Goal: Information Seeking & Learning: Learn about a topic

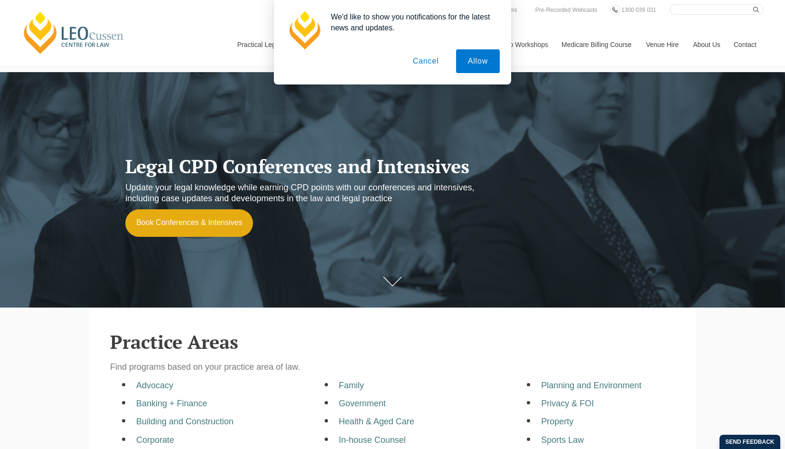
click at [427, 62] on button "Cancel" at bounding box center [426, 61] width 50 height 24
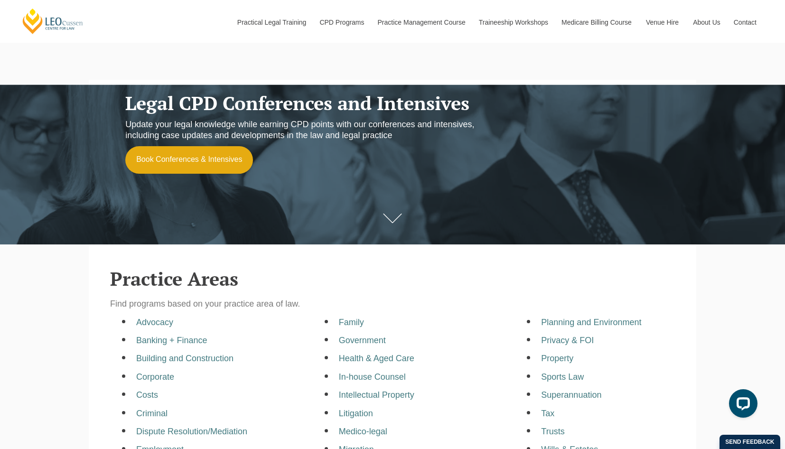
scroll to position [285, 0]
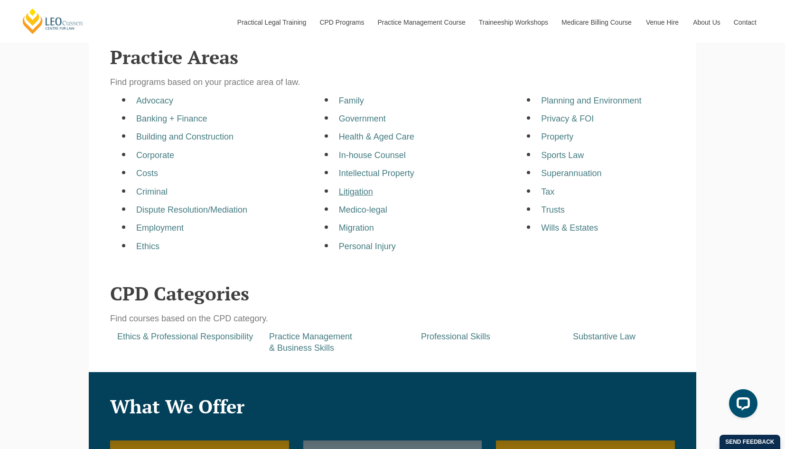
click at [365, 191] on a=pages/cpd-programs&taxons=pages/cpd-programs/practice-area/litigation"] "Litigation" at bounding box center [356, 191] width 34 height 9
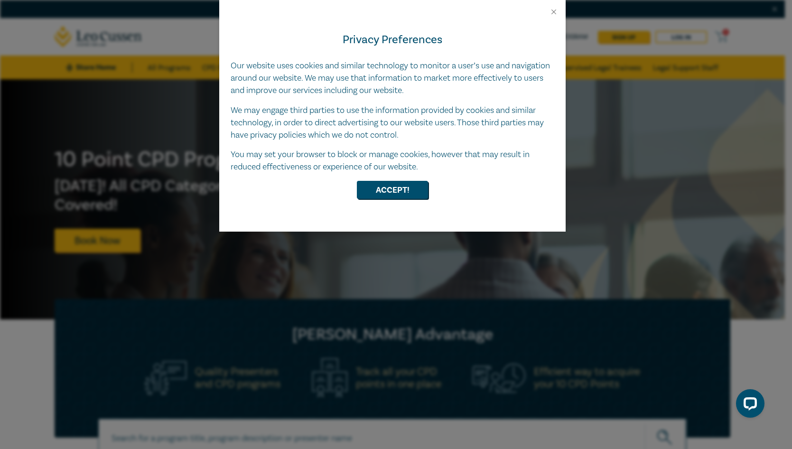
click at [553, 7] on div at bounding box center [392, 8] width 347 height 16
click at [552, 9] on button "Close" at bounding box center [554, 12] width 9 height 9
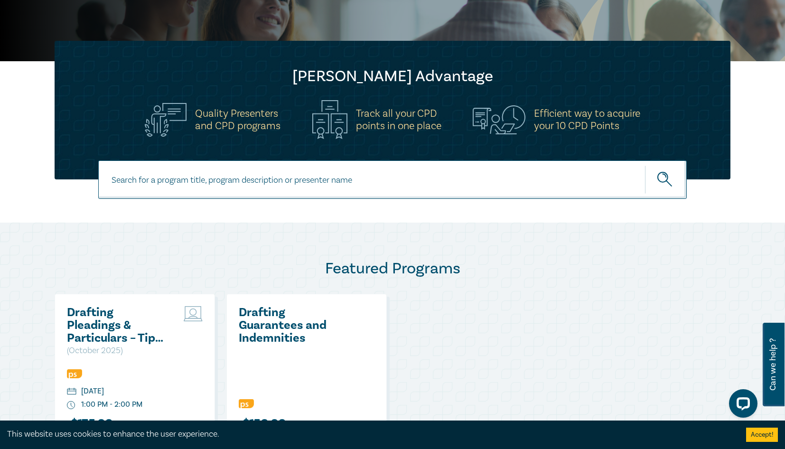
scroll to position [47, 0]
